Goal: Navigation & Orientation: Find specific page/section

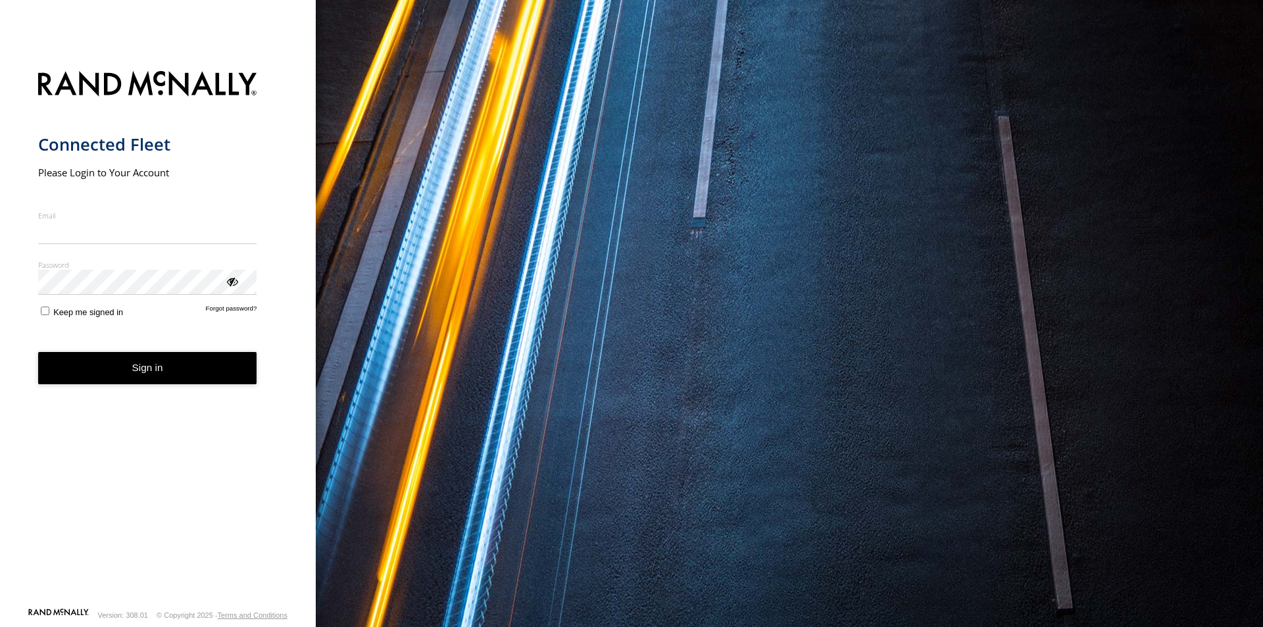
click at [128, 226] on input "Email" at bounding box center [147, 232] width 219 height 24
type input "**********"
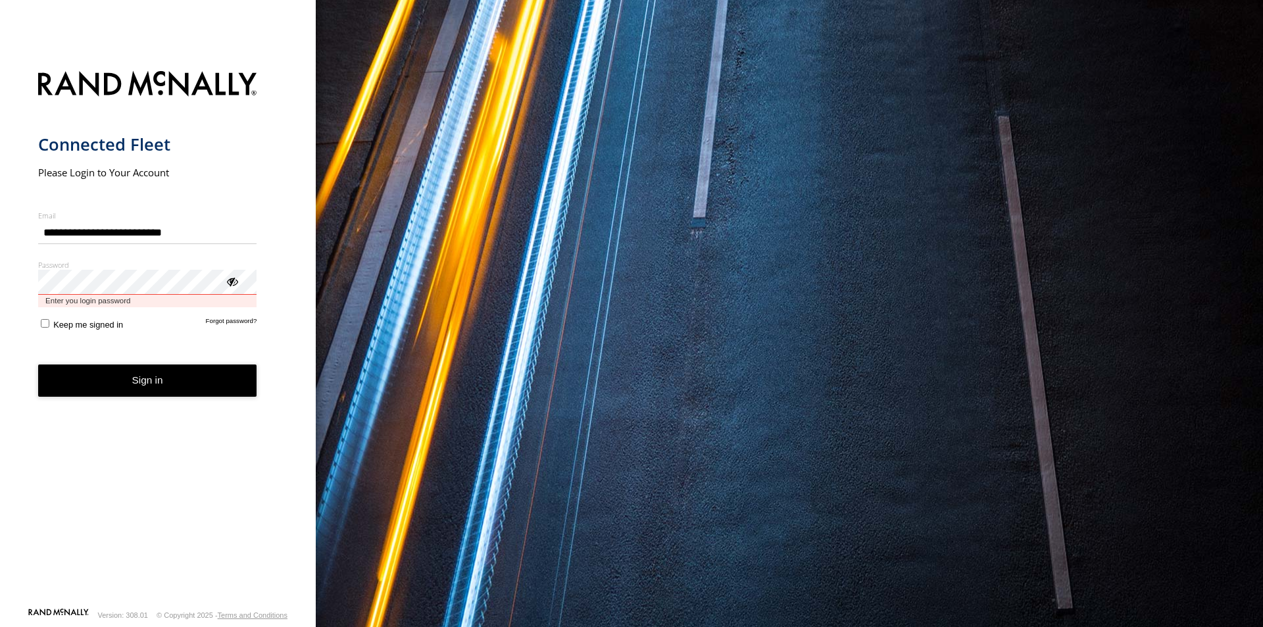
click at [38, 364] on button "Sign in" at bounding box center [147, 380] width 219 height 32
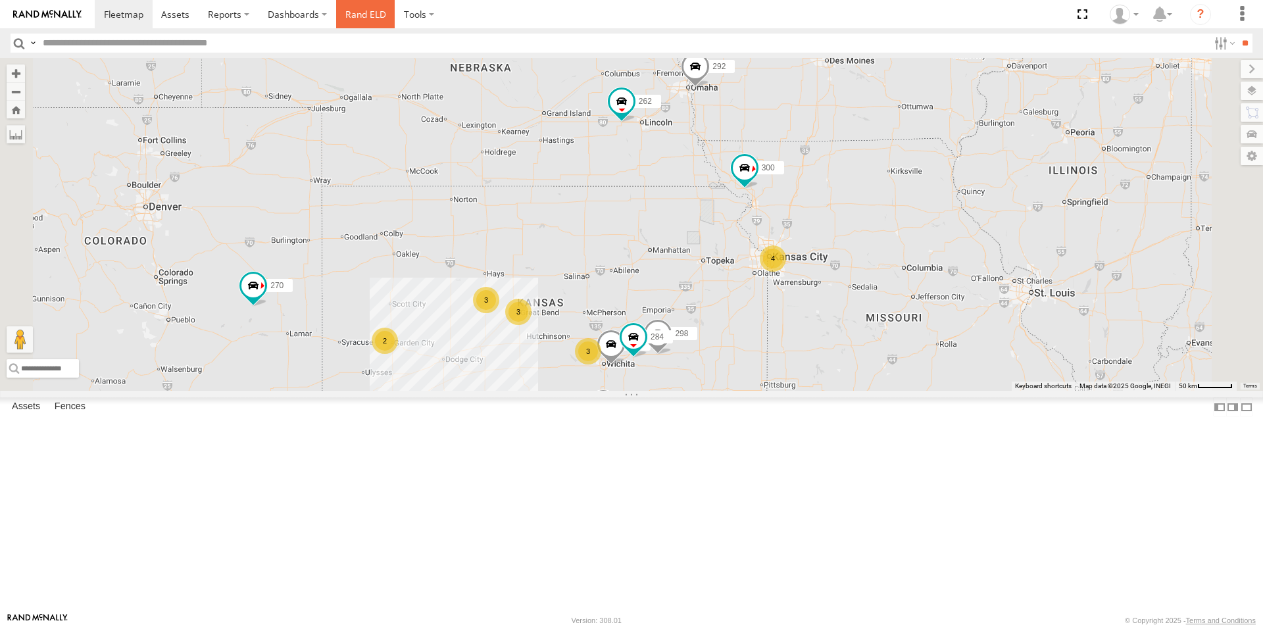
click at [364, 20] on link "Rand ELD" at bounding box center [365, 14] width 59 height 28
